Goal: Task Accomplishment & Management: Manage account settings

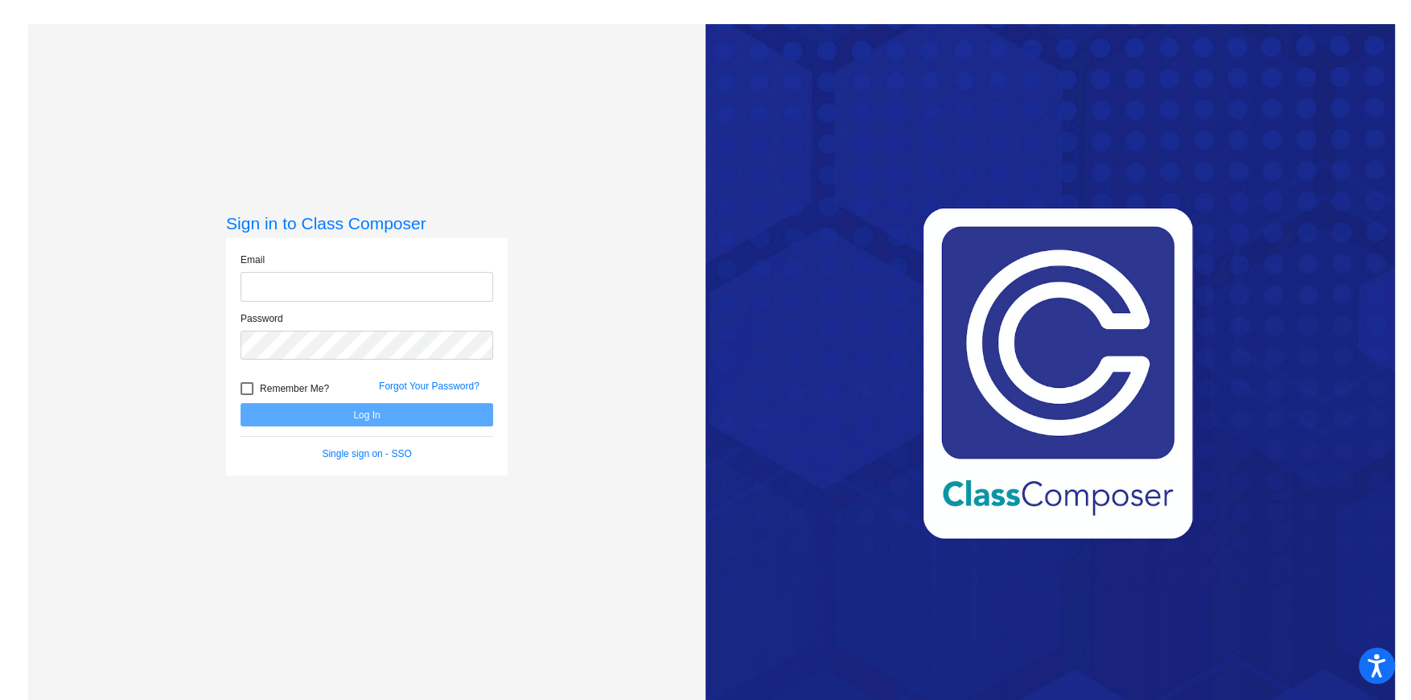
type input "[EMAIL_ADDRESS][DOMAIN_NAME]"
click at [389, 414] on button "Log In" at bounding box center [367, 414] width 253 height 23
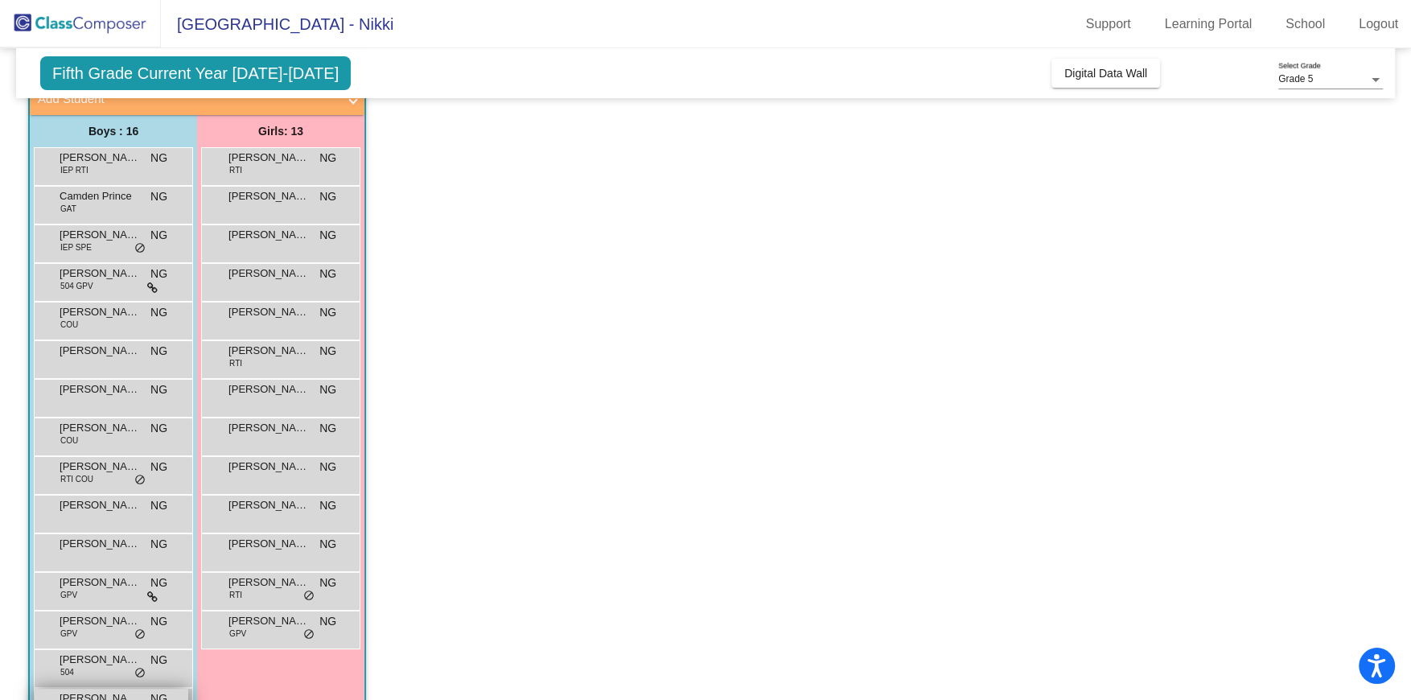
scroll to position [101, 0]
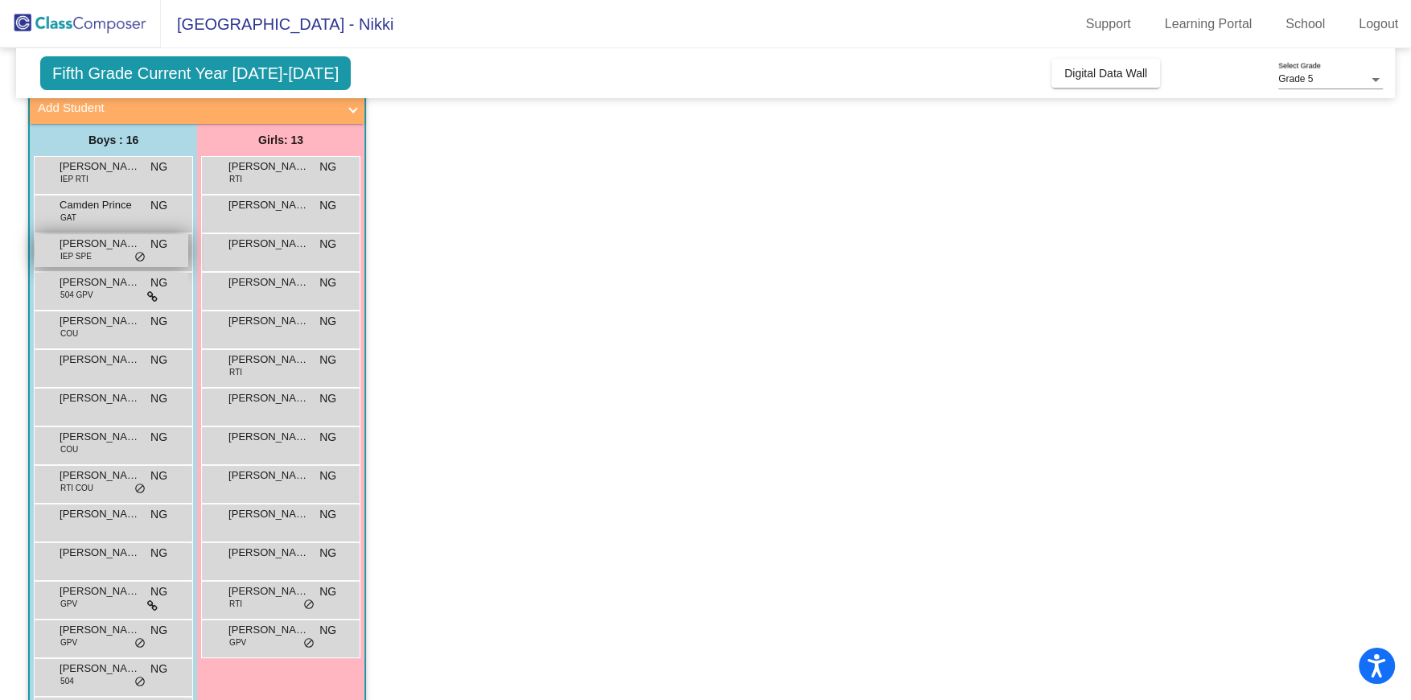
click at [107, 257] on div "[PERSON_NAME] IEP SPE NG lock do_not_disturb_alt" at bounding box center [112, 250] width 154 height 33
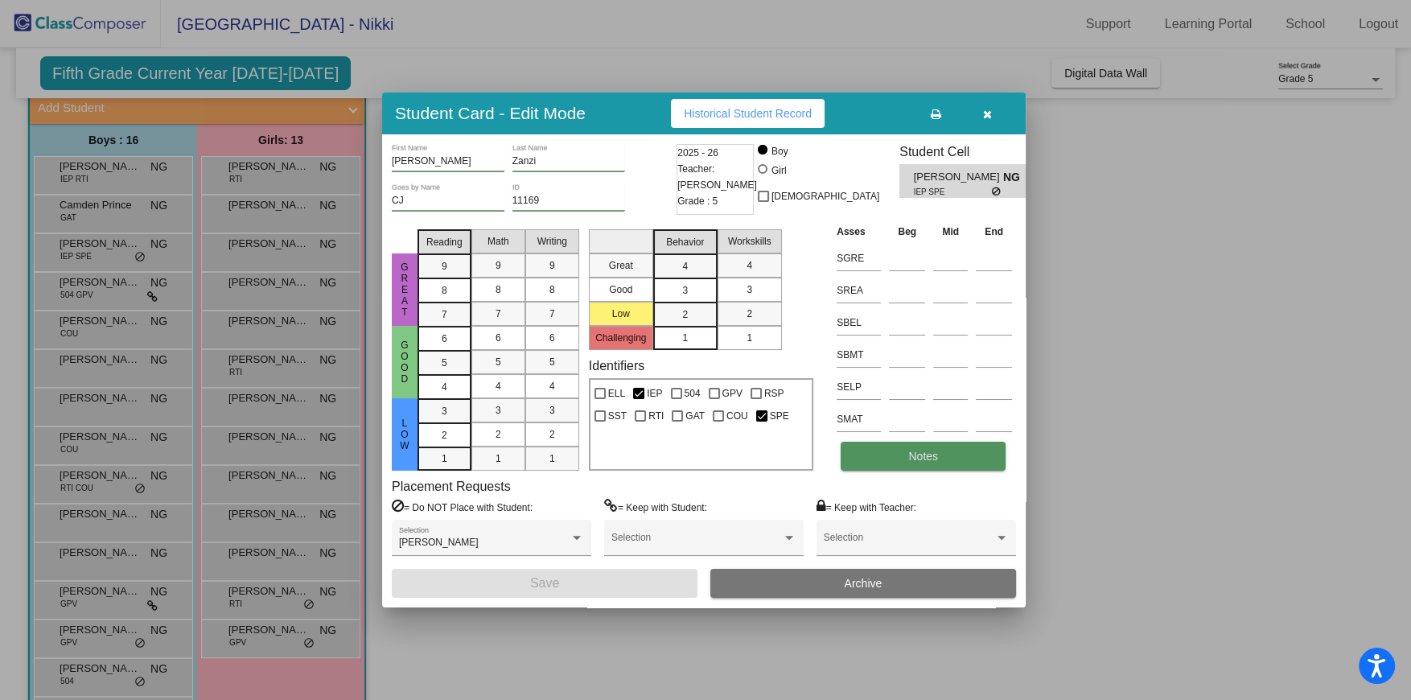
click at [892, 452] on button "Notes" at bounding box center [923, 456] width 165 height 29
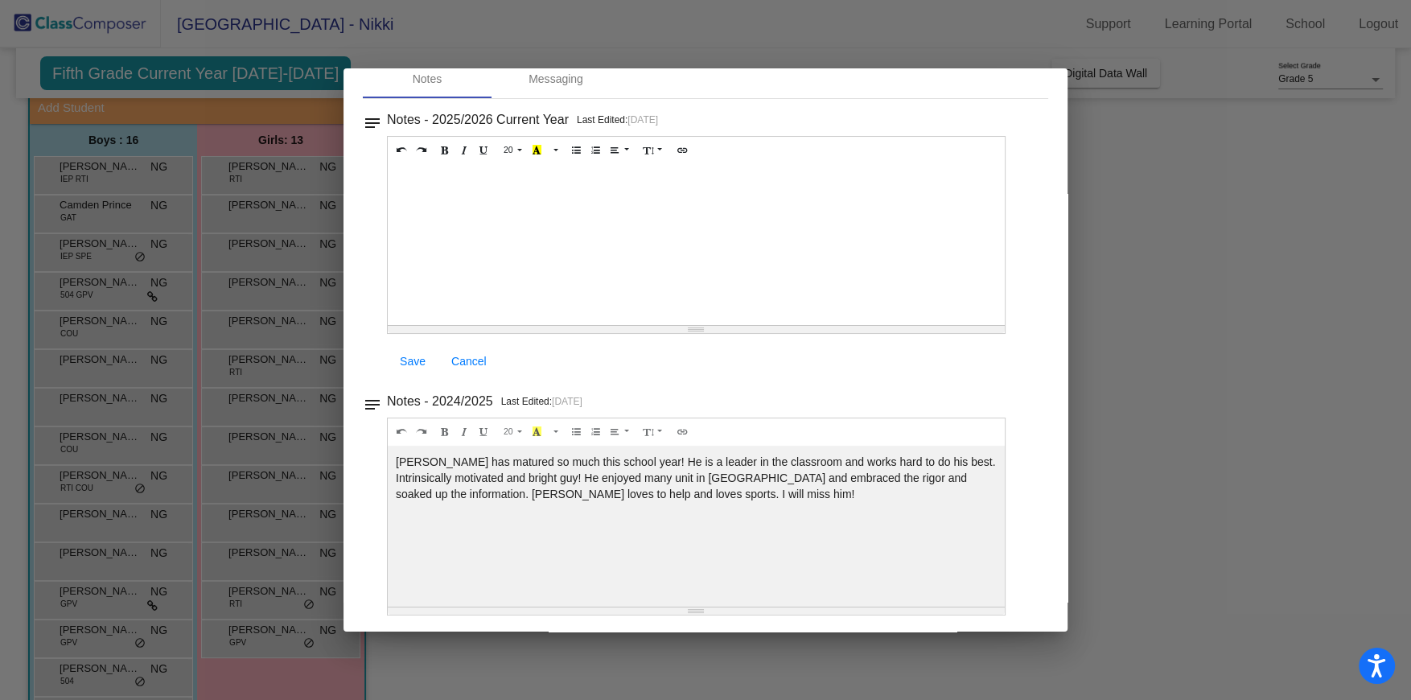
scroll to position [0, 0]
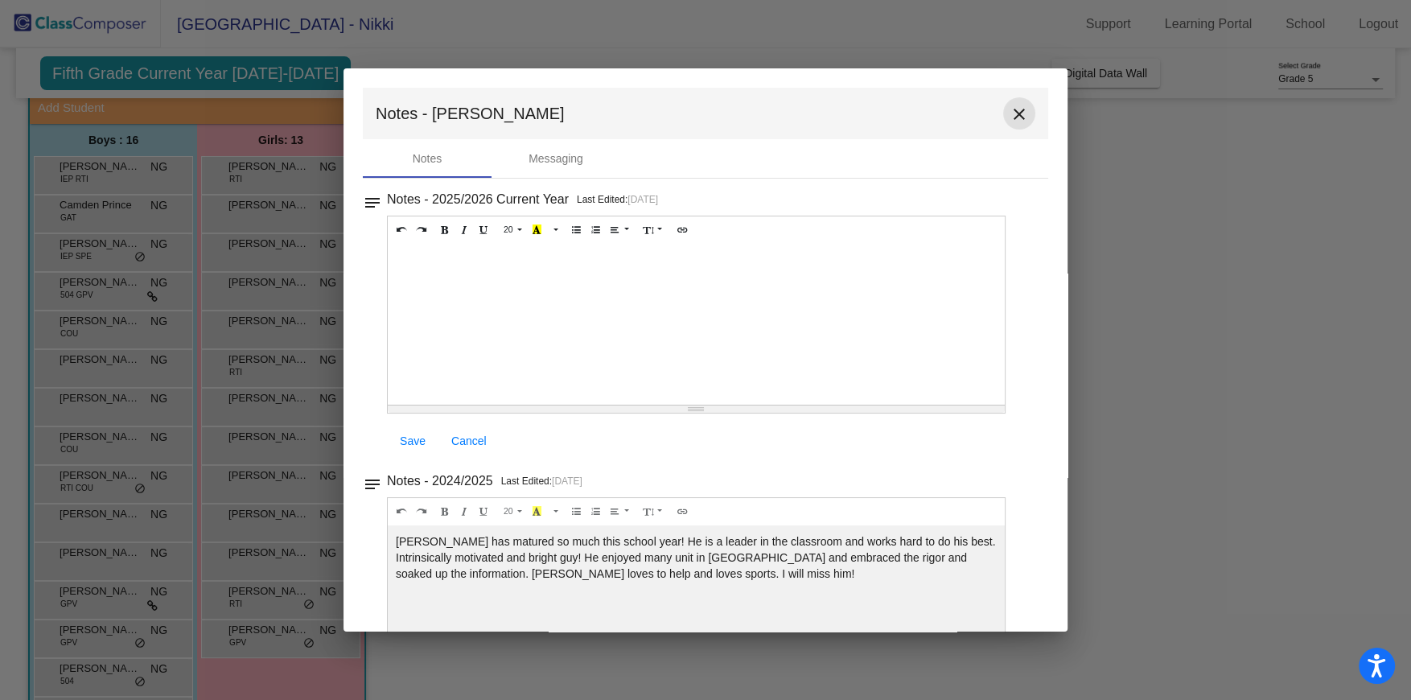
click at [1012, 112] on mat-icon "close" at bounding box center [1019, 114] width 19 height 19
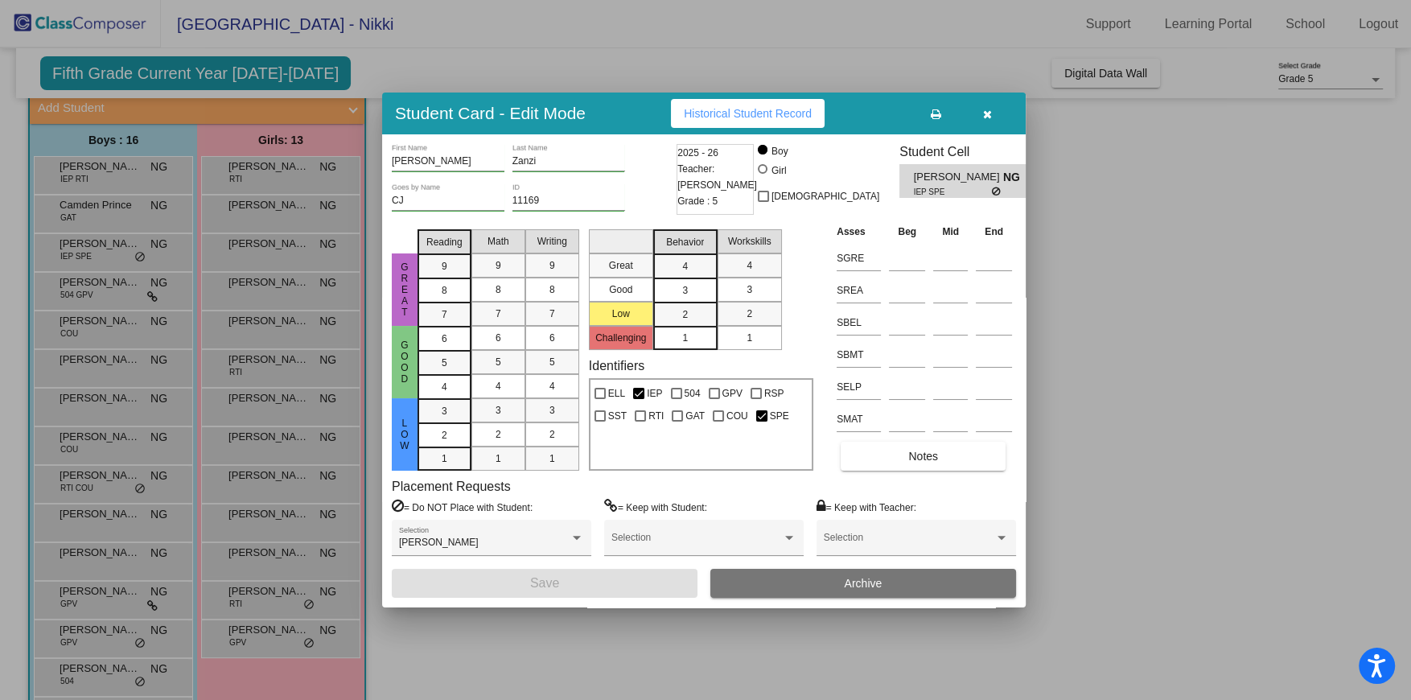
click at [989, 116] on icon "button" at bounding box center [987, 114] width 9 height 11
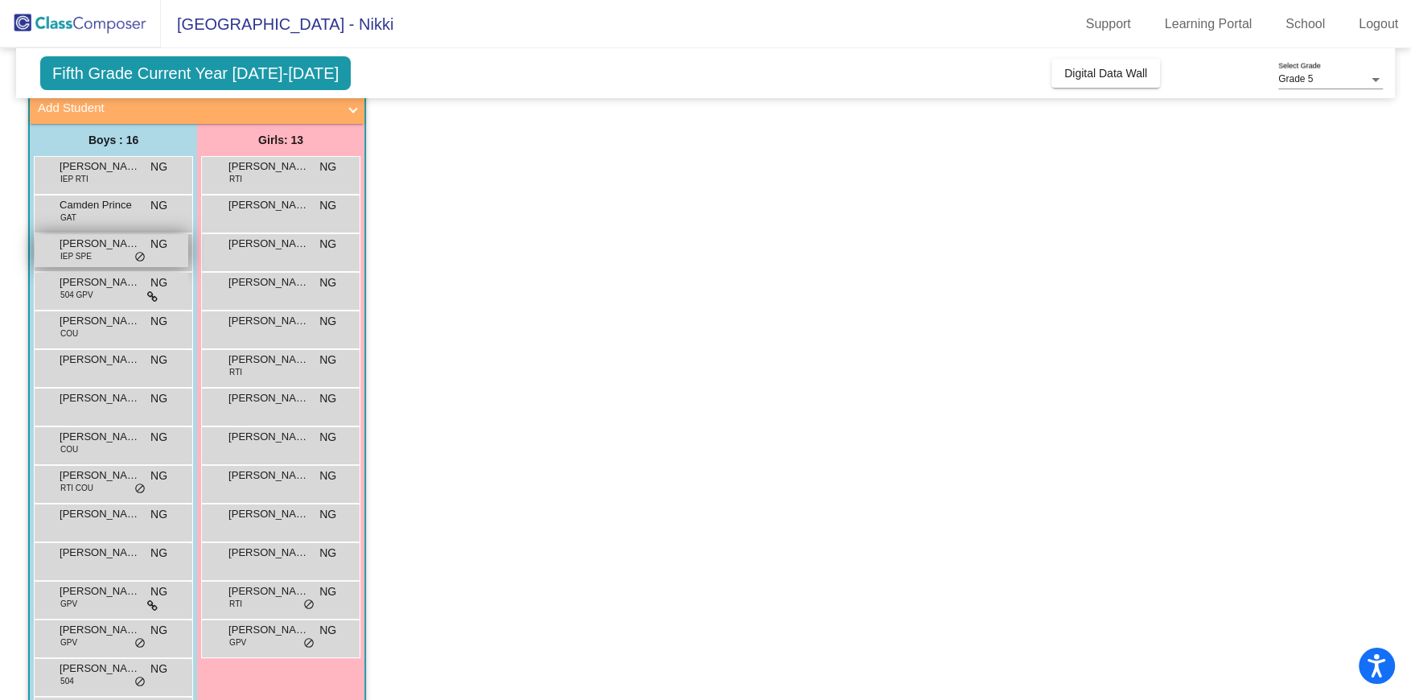
click at [101, 258] on div "[PERSON_NAME] IEP SPE NG lock do_not_disturb_alt" at bounding box center [112, 250] width 154 height 33
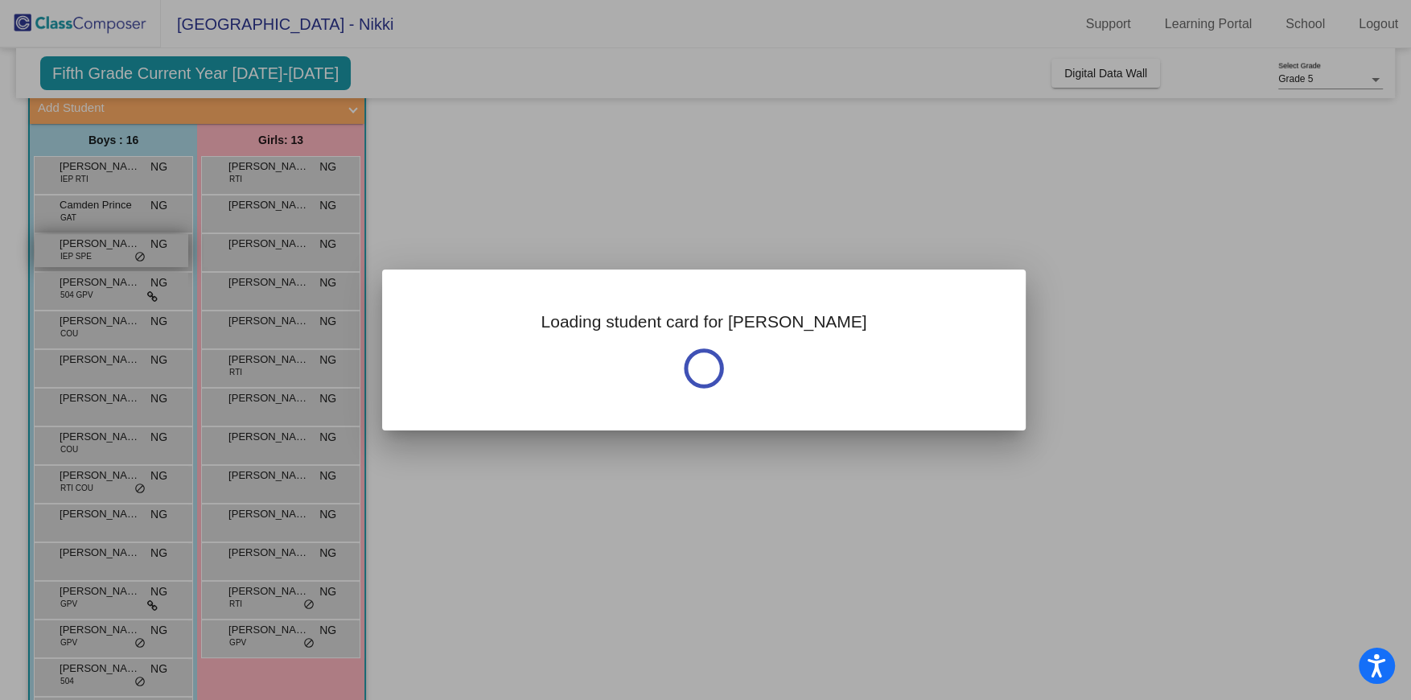
click at [101, 258] on div at bounding box center [705, 350] width 1411 height 700
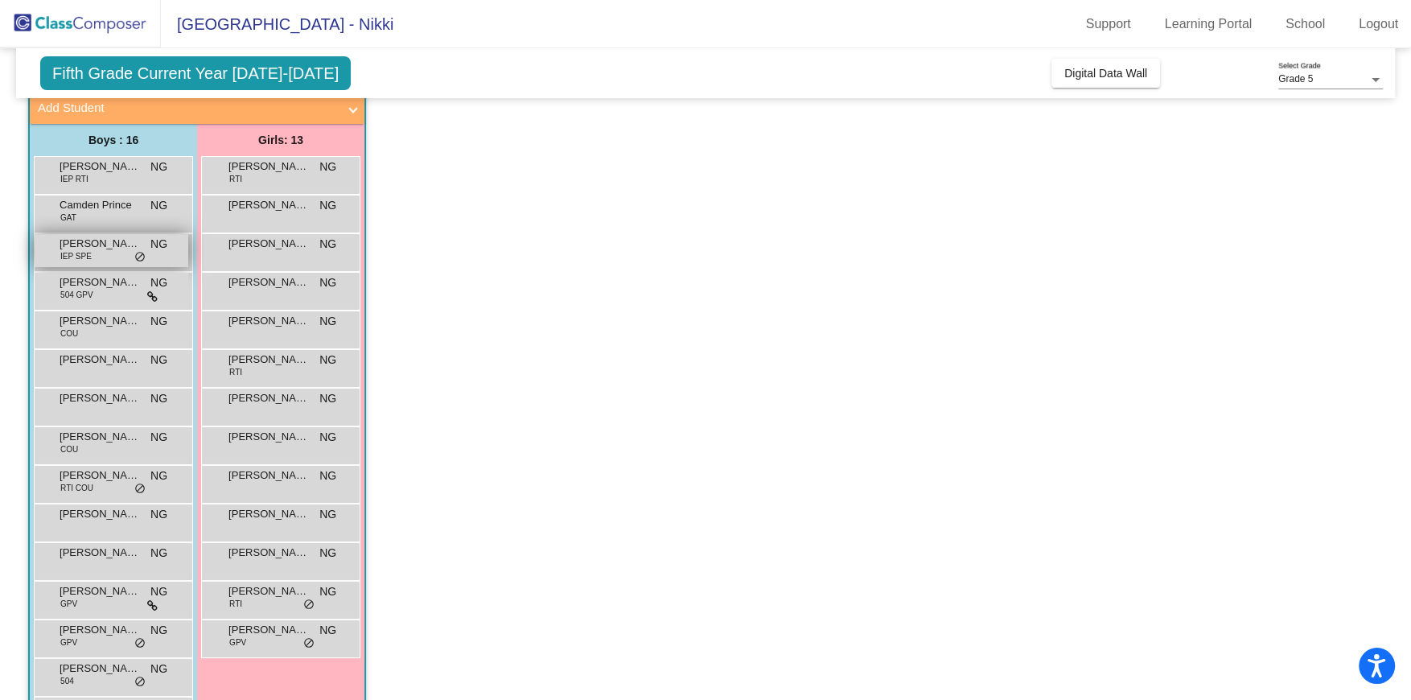
click at [101, 258] on div "[PERSON_NAME] IEP SPE NG lock do_not_disturb_alt" at bounding box center [112, 250] width 154 height 33
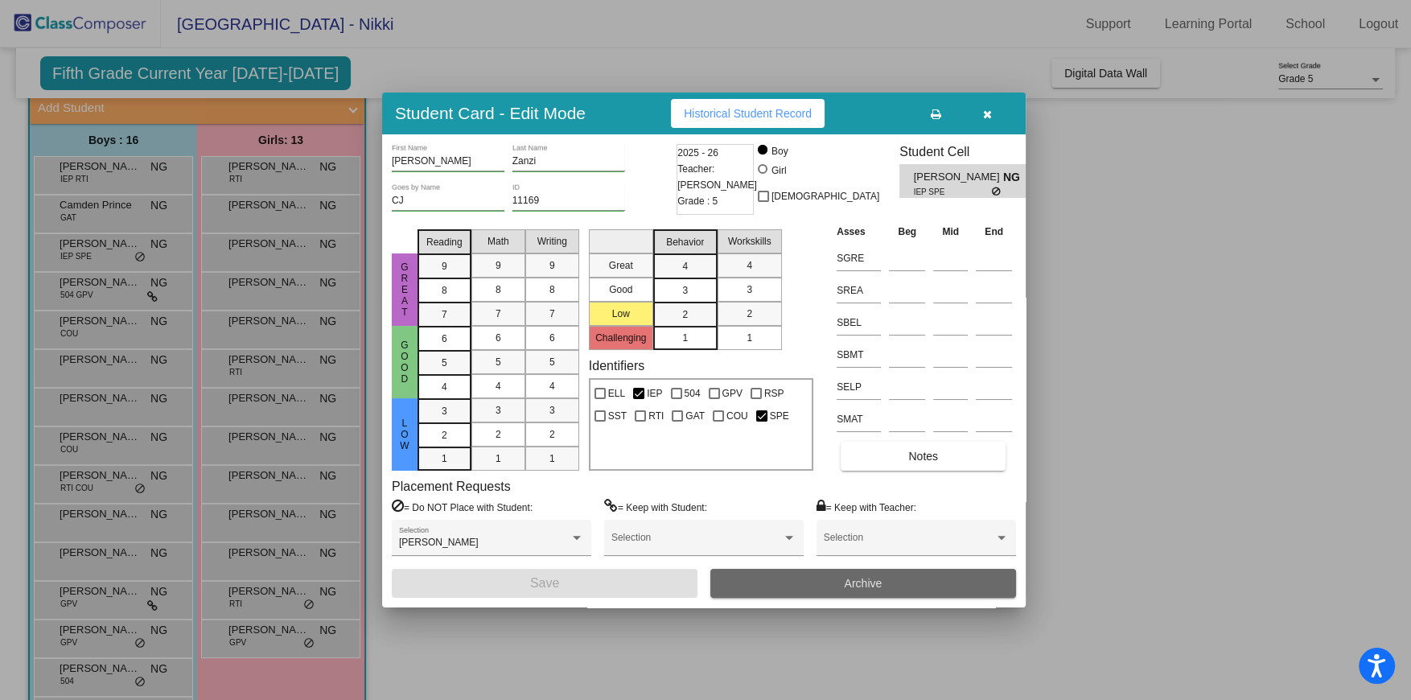
click at [858, 577] on span "Archive" at bounding box center [864, 583] width 38 height 13
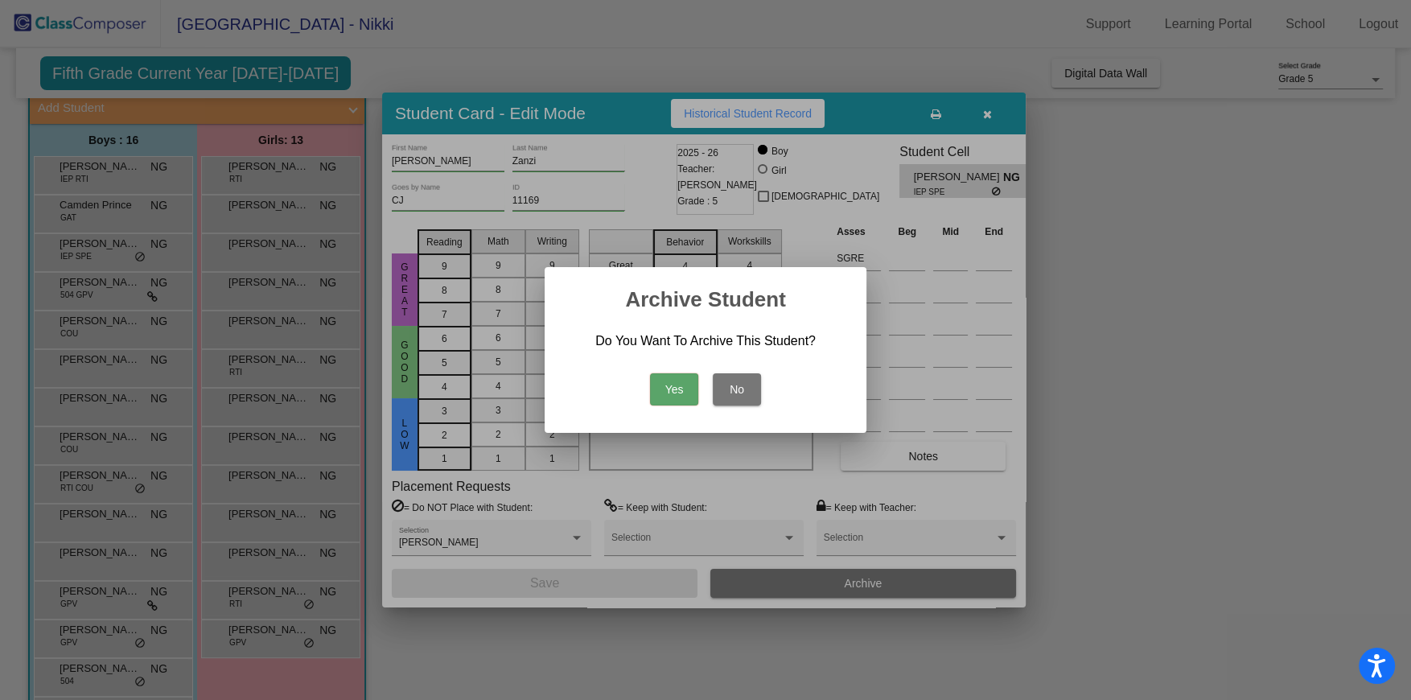
click at [737, 384] on button "No" at bounding box center [737, 389] width 48 height 32
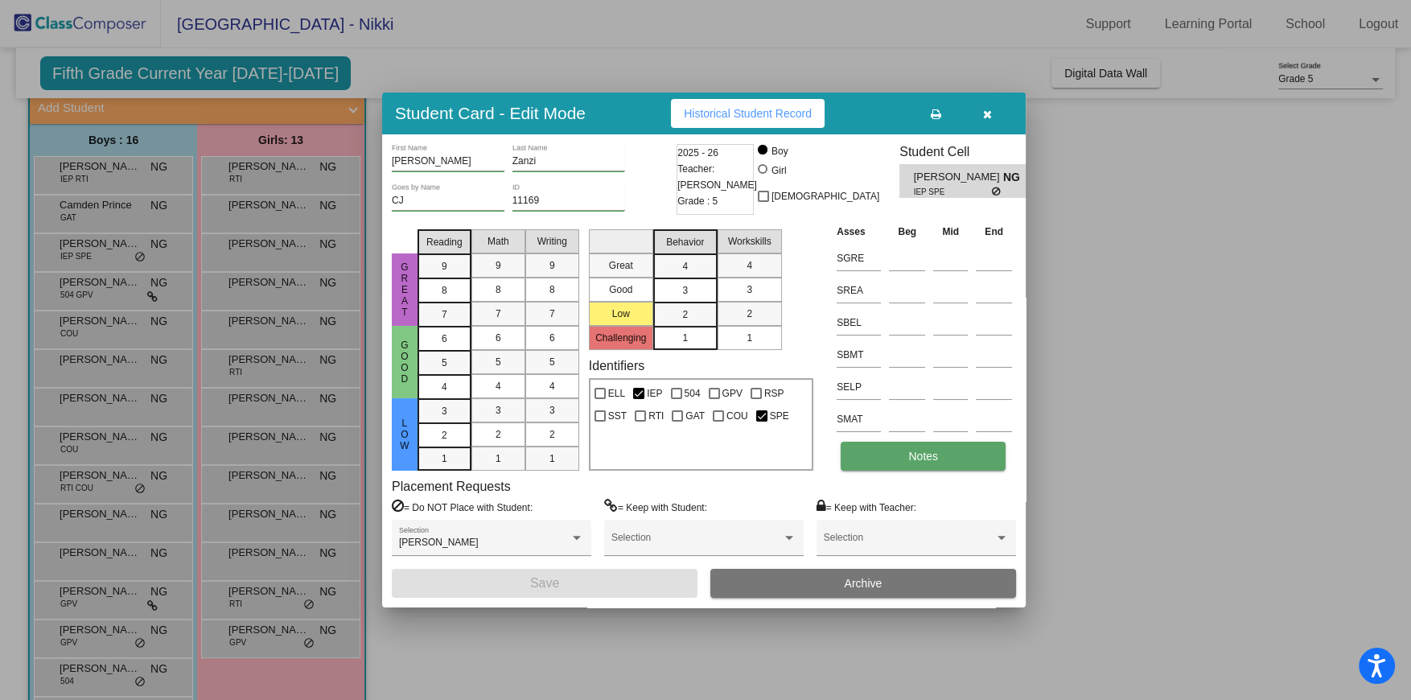
click at [916, 454] on span "Notes" at bounding box center [923, 456] width 30 height 13
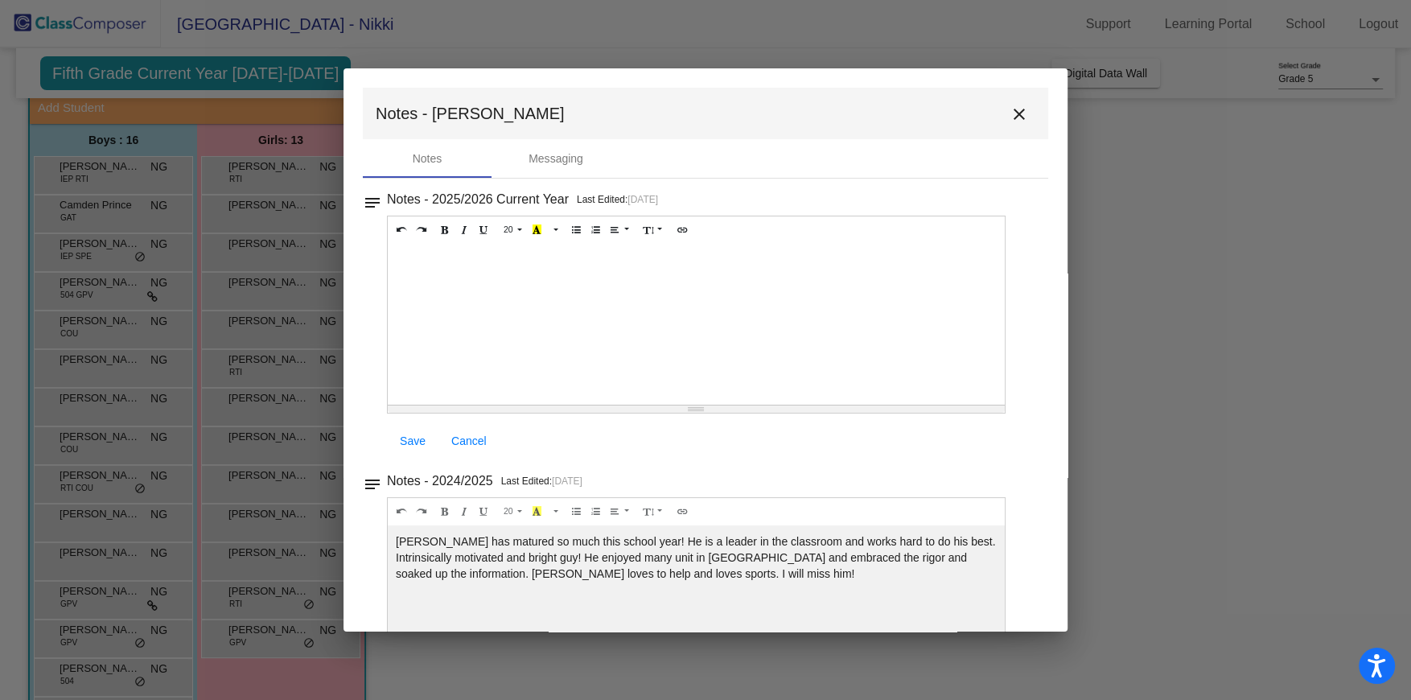
click at [1015, 113] on mat-icon "close" at bounding box center [1019, 114] width 19 height 19
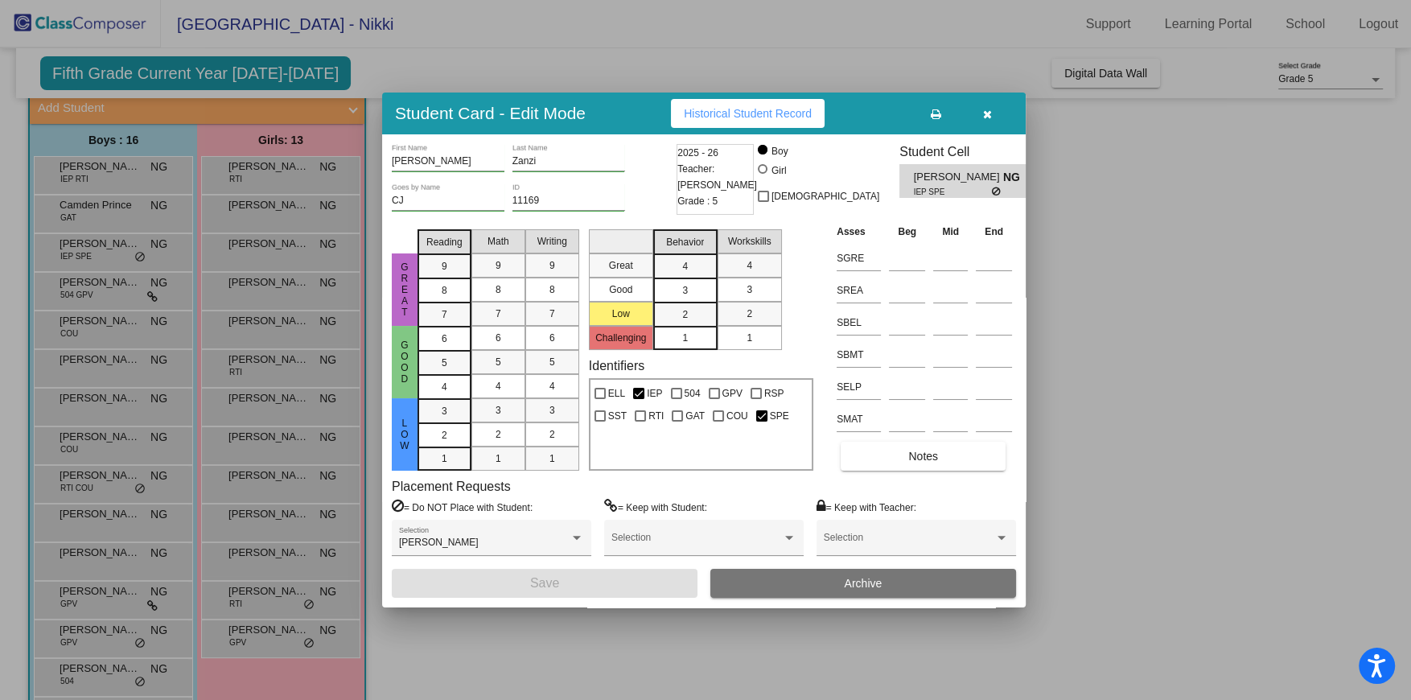
click at [990, 113] on icon "button" at bounding box center [987, 114] width 9 height 11
